Goal: Task Accomplishment & Management: Use online tool/utility

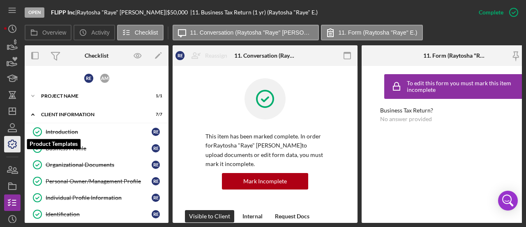
click at [13, 149] on icon "button" at bounding box center [12, 144] width 21 height 21
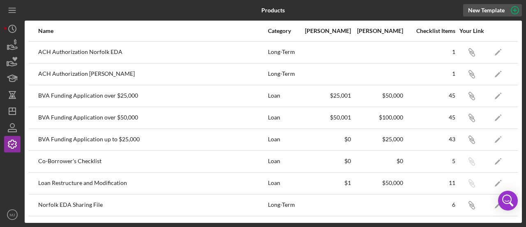
click at [467, 10] on button "New Template" at bounding box center [492, 10] width 59 height 12
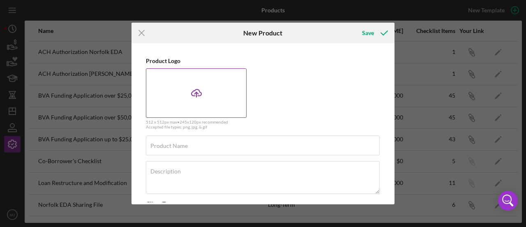
click at [197, 92] on icon "Icon/Upload" at bounding box center [196, 93] width 21 height 21
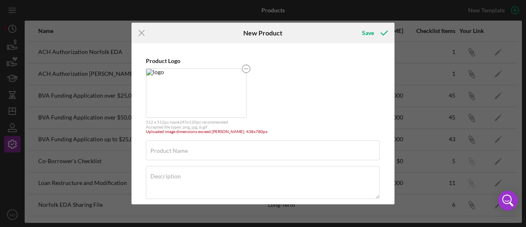
scroll to position [41, 0]
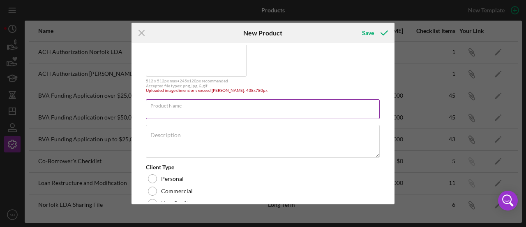
click at [233, 104] on div "Product Name Required" at bounding box center [263, 109] width 234 height 21
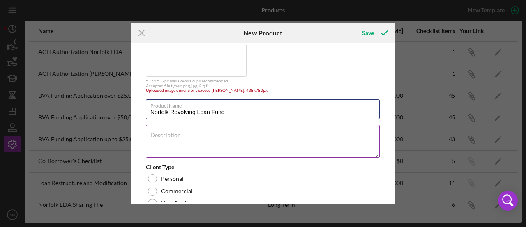
type input "Norfolk Revolving Loan Fund"
click at [181, 148] on textarea "Description" at bounding box center [263, 141] width 234 height 33
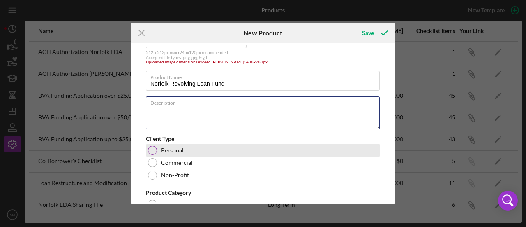
scroll to position [82, 0]
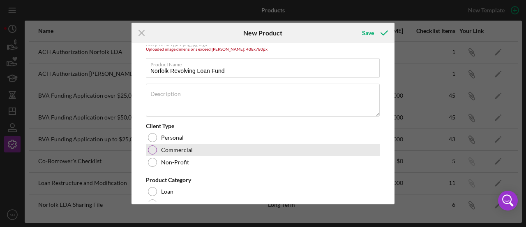
click at [152, 147] on div at bounding box center [152, 149] width 9 height 9
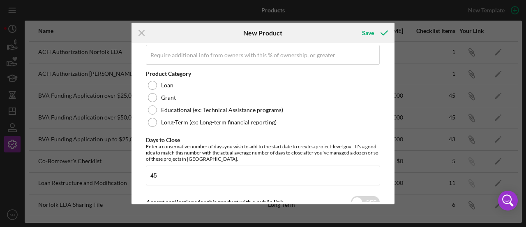
scroll to position [247, 0]
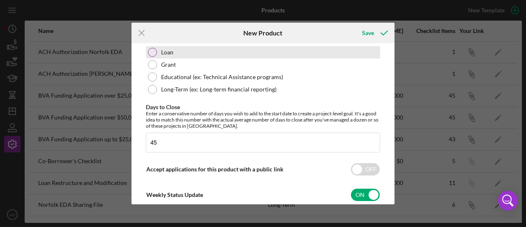
click at [153, 51] on div at bounding box center [152, 52] width 9 height 9
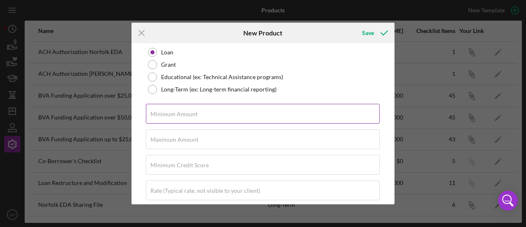
click at [198, 117] on input "Minimum Amount" at bounding box center [263, 114] width 234 height 20
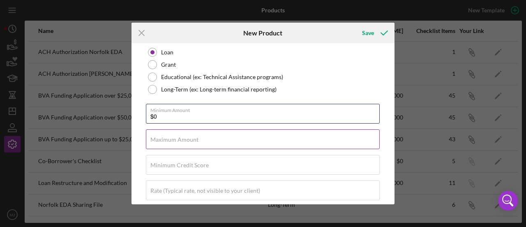
type input "$0"
click at [184, 137] on label "Maximum Amount" at bounding box center [175, 139] width 48 height 7
click at [184, 137] on input "Maximum Amount" at bounding box center [263, 139] width 234 height 20
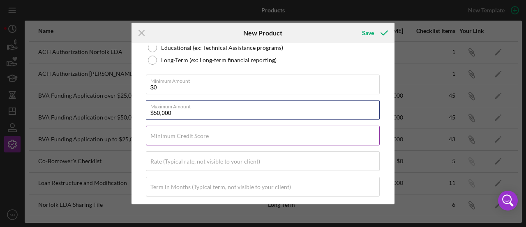
scroll to position [288, 0]
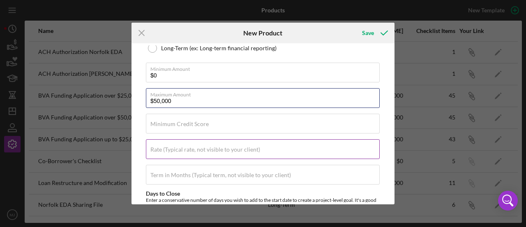
type input "$50,000"
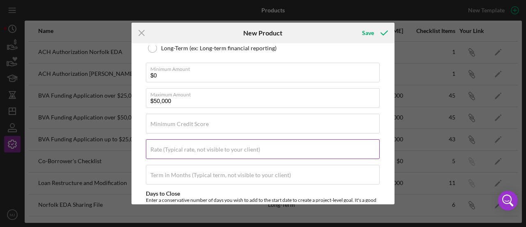
click at [183, 151] on label "Rate (Typical rate, not visible to your client)" at bounding box center [206, 149] width 110 height 7
click at [183, 151] on input "Rate (Typical rate, not visible to your client)" at bounding box center [263, 149] width 234 height 20
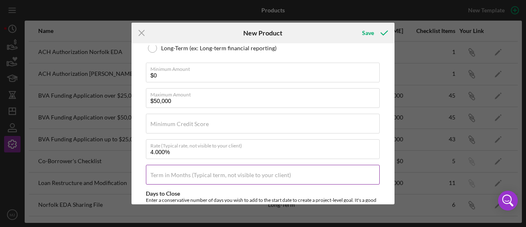
click at [183, 172] on label "Term in Months (Typical term, not visible to your client)" at bounding box center [221, 174] width 141 height 7
click at [183, 172] on input "Term in Months (Typical term, not visible to your client)" at bounding box center [263, 174] width 234 height 20
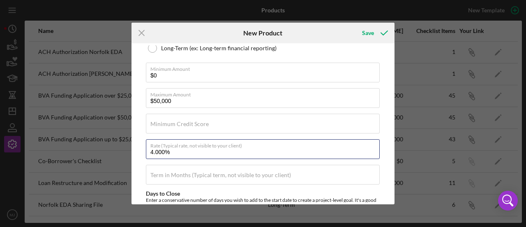
drag, startPoint x: 175, startPoint y: 154, endPoint x: 117, endPoint y: 154, distance: 57.6
click at [117, 154] on div "Icon/Menu Close New Product Save Product Logo 512 x 512px max • 245 x 120 px re…" at bounding box center [263, 113] width 526 height 227
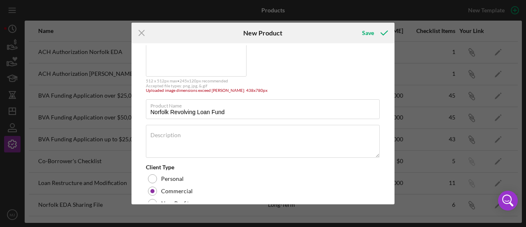
scroll to position [41, 0]
type input "0.000%"
click at [149, 111] on input "Norfolk Revolving Loan Fund" at bounding box center [263, 109] width 234 height 20
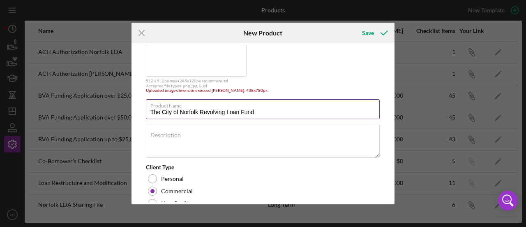
click at [197, 107] on label "Product Name" at bounding box center [265, 104] width 229 height 9
click at [197, 107] on input "The City of Norfolk Revolving Loan Fund" at bounding box center [263, 109] width 234 height 20
drag, startPoint x: 198, startPoint y: 113, endPoint x: 205, endPoint y: 115, distance: 6.8
click at [198, 114] on input "The City of Norfolk Revolving Loan Fund" at bounding box center [263, 109] width 234 height 20
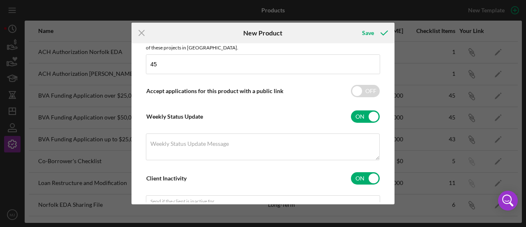
scroll to position [512, 0]
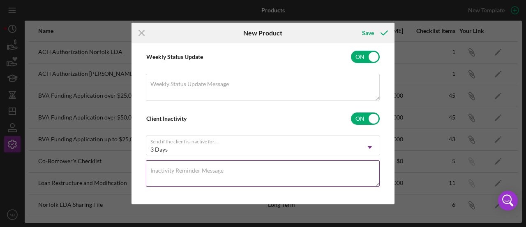
type input "The City of Norfolk EDA Revolving Loan Fund"
click at [192, 171] on textarea "Inactivity Reminder Message" at bounding box center [263, 173] width 234 height 26
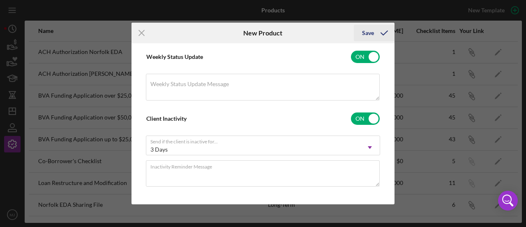
click at [368, 38] on div "Save" at bounding box center [368, 33] width 12 height 16
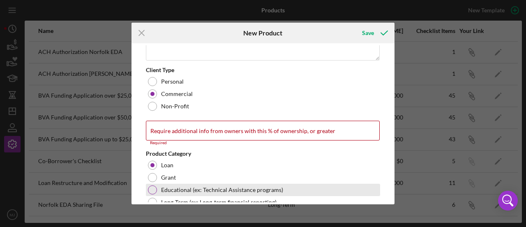
scroll to position [206, 0]
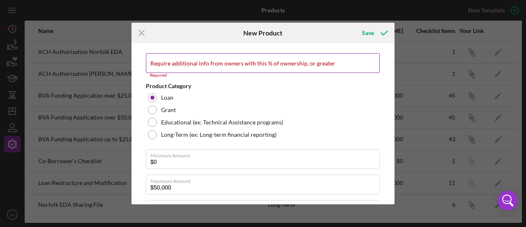
click at [204, 60] on label "Require additional info from owners with this % of ownership, or greater" at bounding box center [243, 63] width 185 height 7
click at [204, 60] on input "Require additional info from owners with this % of ownership, or greater" at bounding box center [263, 63] width 234 height 20
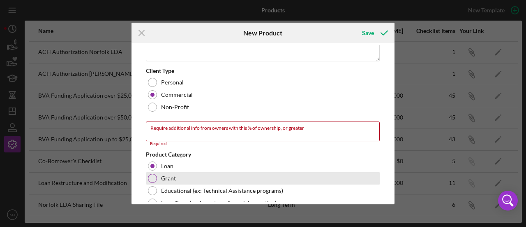
scroll to position [123, 0]
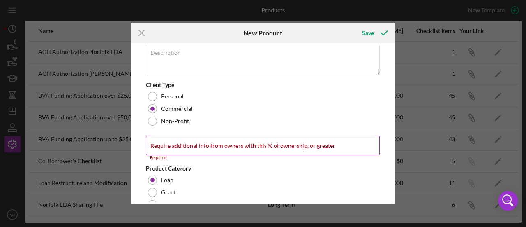
click at [211, 146] on label "Require additional info from owners with this % of ownership, or greater" at bounding box center [243, 145] width 185 height 7
click at [211, 146] on input "Require additional info from owners with this % of ownership, or greater" at bounding box center [263, 145] width 234 height 20
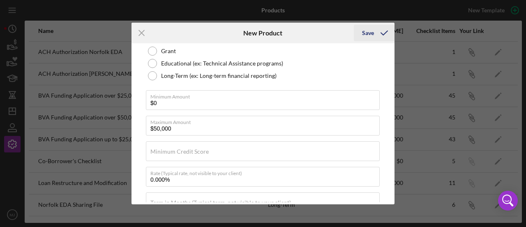
scroll to position [142, 0]
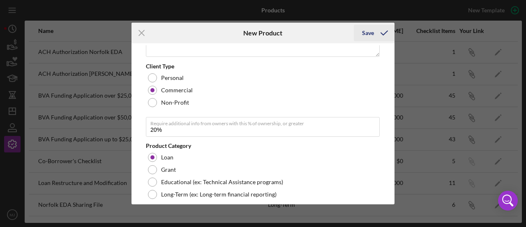
type input "20.00%"
click at [382, 30] on icon "submit" at bounding box center [384, 33] width 21 height 21
click at [368, 32] on div "Save" at bounding box center [368, 33] width 12 height 16
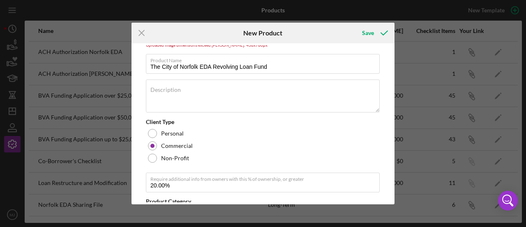
scroll to position [0, 0]
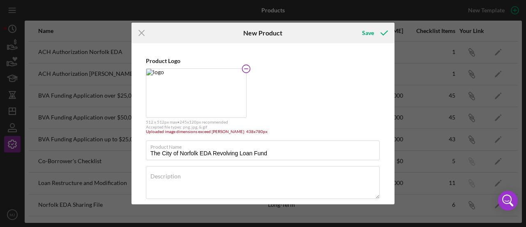
click at [245, 69] on rect at bounding box center [246, 68] width 4 height 1
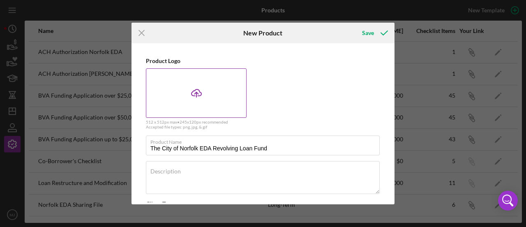
click at [164, 103] on div "Icon/Upload" at bounding box center [196, 92] width 101 height 49
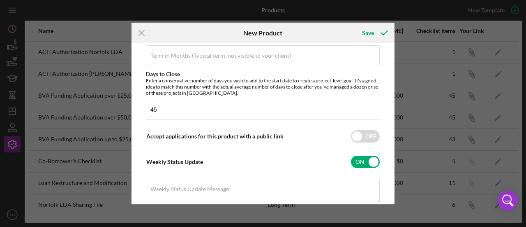
scroll to position [452, 0]
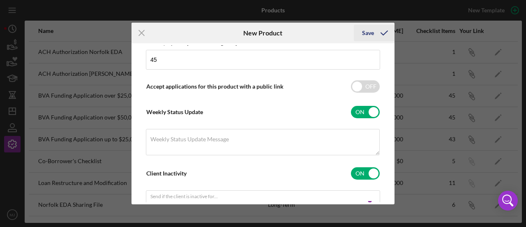
click at [363, 30] on div "Save" at bounding box center [368, 33] width 12 height 16
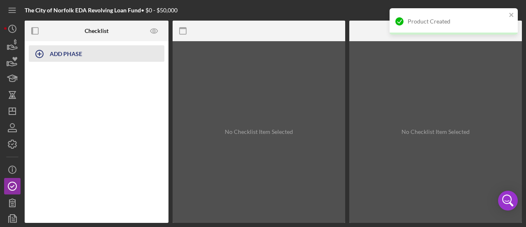
click at [40, 56] on icon "button" at bounding box center [39, 54] width 21 height 21
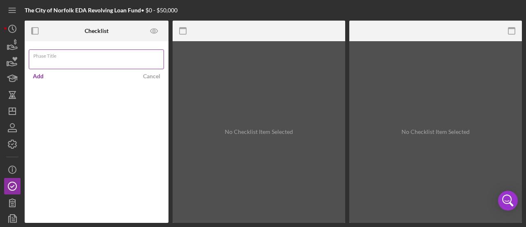
type input "A"
type input "Application Number"
click at [37, 76] on div "Add" at bounding box center [38, 76] width 11 height 12
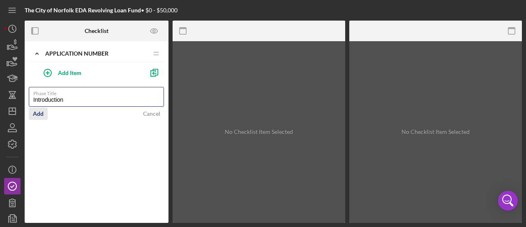
type input "Introduction"
click at [44, 116] on button "Add" at bounding box center [38, 113] width 19 height 12
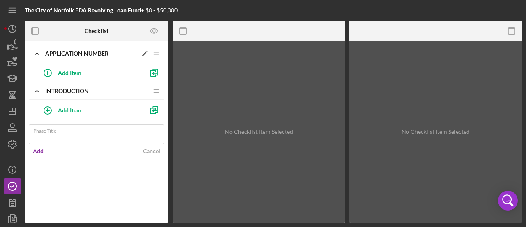
click at [148, 55] on icon "Icon/Drag" at bounding box center [156, 53] width 16 height 16
click at [144, 54] on polygon at bounding box center [144, 54] width 5 height 5
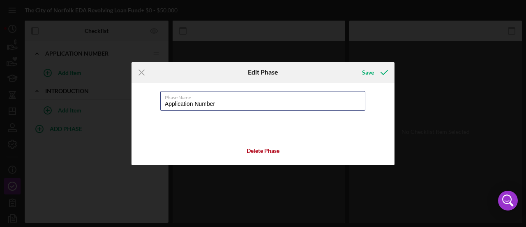
drag, startPoint x: 166, startPoint y: 105, endPoint x: 151, endPoint y: 108, distance: 15.1
click at [151, 108] on div "Phase Name Application Number Delete Phase" at bounding box center [263, 124] width 263 height 82
type input "Internal"
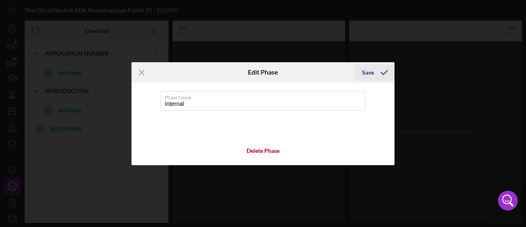
click at [365, 74] on div "Save" at bounding box center [368, 72] width 12 height 16
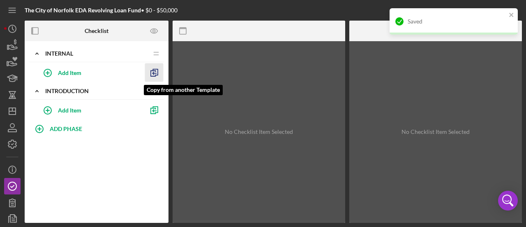
click at [149, 71] on icon "button" at bounding box center [154, 72] width 19 height 19
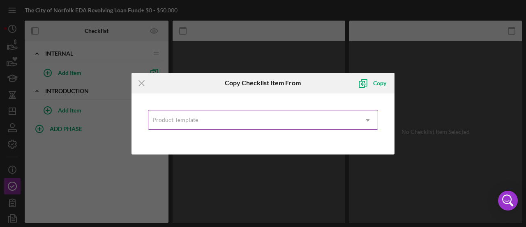
click at [176, 116] on div "Product Template" at bounding box center [176, 119] width 46 height 7
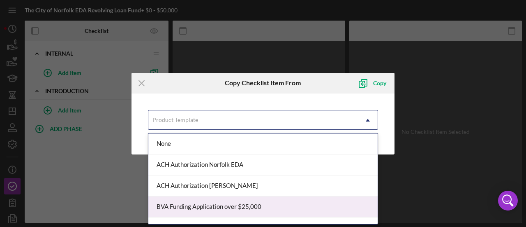
click at [206, 207] on div "BVA Funding Application over $25,000" at bounding box center [262, 206] width 229 height 21
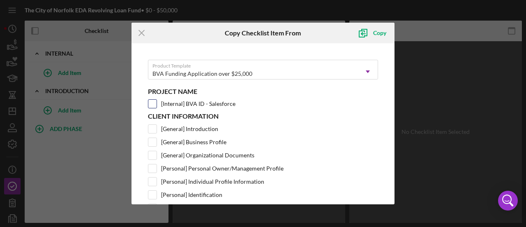
click at [188, 104] on label "[Internal] BVA ID - Salesforce" at bounding box center [198, 104] width 74 height 8
click at [157, 104] on input "[Internal] BVA ID - Salesforce" at bounding box center [152, 104] width 8 height 8
checkbox input "true"
click at [372, 37] on icon "submit" at bounding box center [363, 33] width 21 height 21
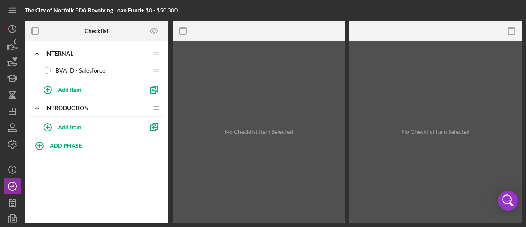
click at [65, 65] on div "BVA ID - Salesforce BVA ID - Salesforce" at bounding box center [93, 70] width 109 height 16
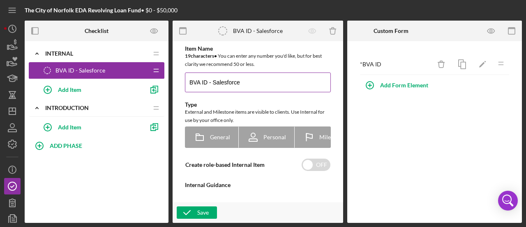
type textarea "<div>Add the BVA ID from the Salesforce Opportunity.</div> <div>&nbsp;</div> <d…"
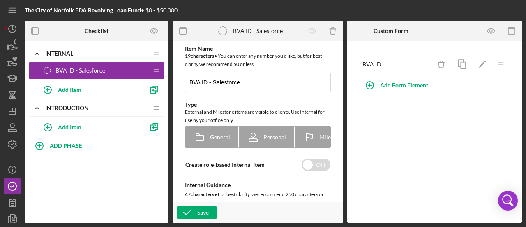
click at [173, 82] on div "Item Name 19 character s • You can enter any number you'd like, but for best cl…" at bounding box center [258, 131] width 171 height 181
drag, startPoint x: 200, startPoint y: 81, endPoint x: 184, endPoint y: 81, distance: 16.0
click at [184, 81] on div "Item Name 19 character s • You can enter any number you'd like, but for best cl…" at bounding box center [258, 189] width 162 height 289
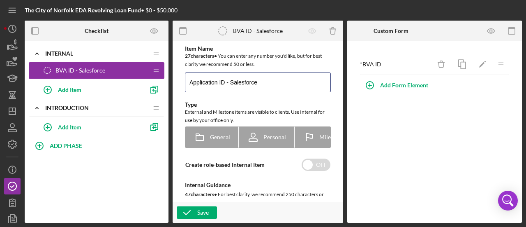
type input "Application ID - Salesforce"
click at [367, 64] on div "* BVA ID" at bounding box center [395, 64] width 71 height 7
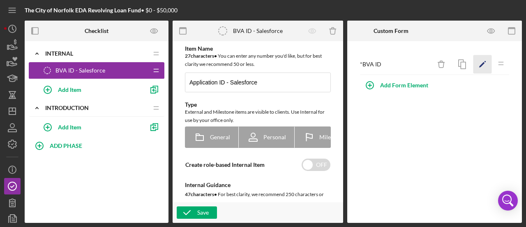
click at [481, 63] on icon "Icon/Edit" at bounding box center [483, 64] width 19 height 19
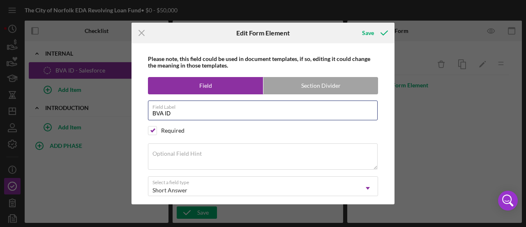
drag, startPoint x: 156, startPoint y: 113, endPoint x: 117, endPoint y: 113, distance: 39.1
click at [117, 113] on div "Icon/Menu Close Edit Form Element Save Please note, this field could be used in…" at bounding box center [263, 113] width 526 height 227
type input "Application ID"
click at [366, 37] on div "Save" at bounding box center [368, 33] width 12 height 16
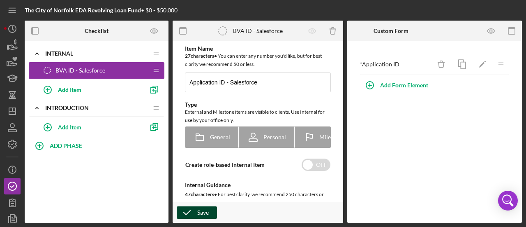
click at [197, 211] on icon "button" at bounding box center [187, 212] width 21 height 21
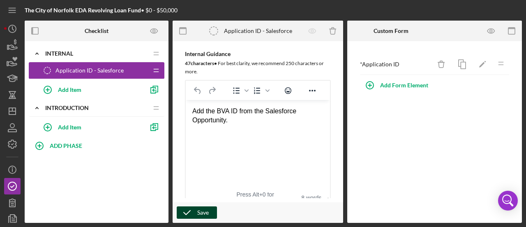
scroll to position [90, 0]
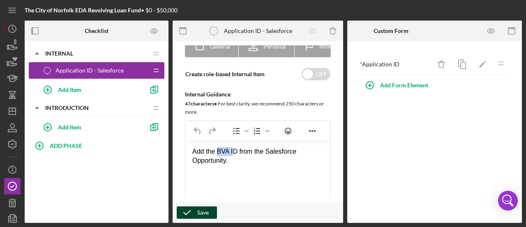
drag, startPoint x: 233, startPoint y: 153, endPoint x: 218, endPoint y: 154, distance: 14.9
click at [218, 154] on div "Add the BVA ID from the Salesforce Opportunity." at bounding box center [257, 156] width 131 height 19
click at [240, 151] on div "Add the Applicaiton ID from the Salesforce Opportunity." at bounding box center [257, 156] width 131 height 19
click at [211, 207] on button "Save" at bounding box center [197, 212] width 40 height 12
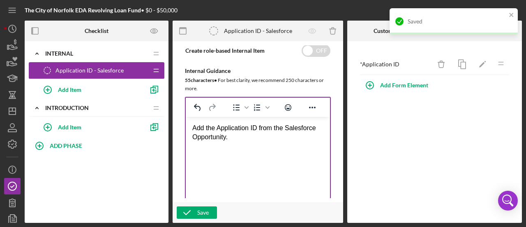
scroll to position [132, 0]
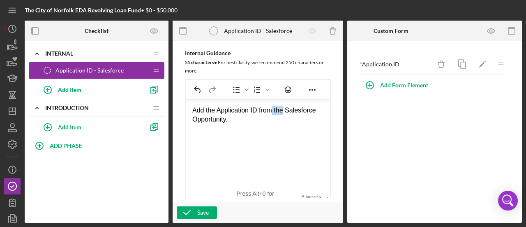
drag, startPoint x: 284, startPoint y: 111, endPoint x: 275, endPoint y: 111, distance: 9.5
click at [275, 111] on div "Add the Application ID from the Salesforce Opportunity." at bounding box center [257, 115] width 131 height 19
drag, startPoint x: 241, startPoint y: 118, endPoint x: 158, endPoint y: 118, distance: 83.1
click at [186, 118] on html "Add the Application ID from Salesforce Opportunity." at bounding box center [258, 124] width 144 height 50
click at [202, 206] on div "Save" at bounding box center [258, 212] width 171 height 21
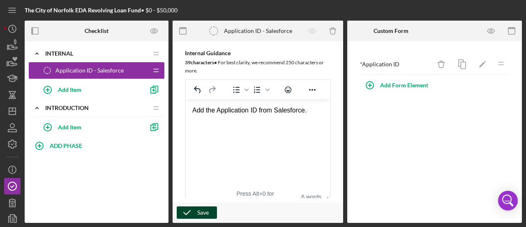
click at [201, 210] on div "Save" at bounding box center [203, 212] width 12 height 12
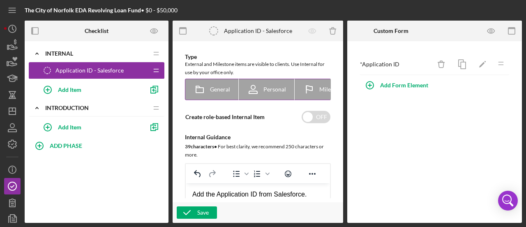
scroll to position [82, 0]
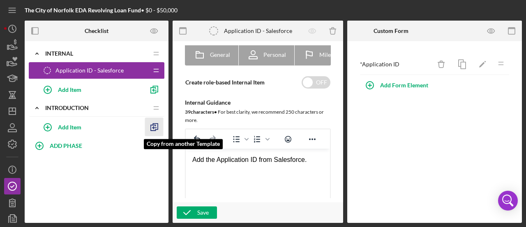
click at [148, 118] on icon "button" at bounding box center [154, 127] width 19 height 19
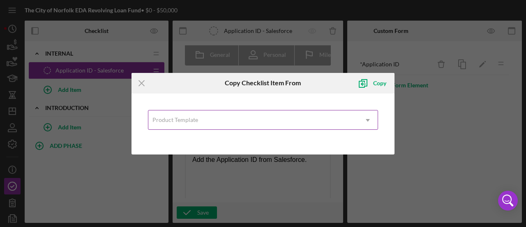
click at [237, 118] on div "Product Template" at bounding box center [253, 120] width 210 height 19
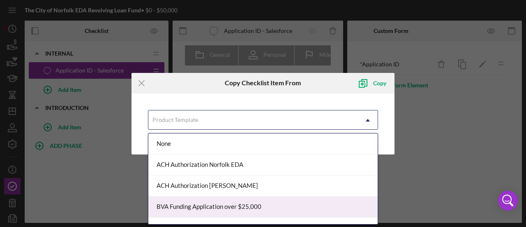
click at [225, 204] on div "BVA Funding Application over $25,000" at bounding box center [262, 206] width 229 height 21
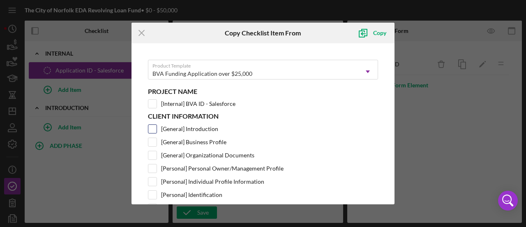
click at [191, 128] on label "[General] Introduction" at bounding box center [189, 129] width 57 height 8
click at [157, 128] on input "[General] Introduction" at bounding box center [152, 129] width 8 height 8
checkbox input "true"
click at [373, 31] on div "Copy" at bounding box center [379, 33] width 13 height 16
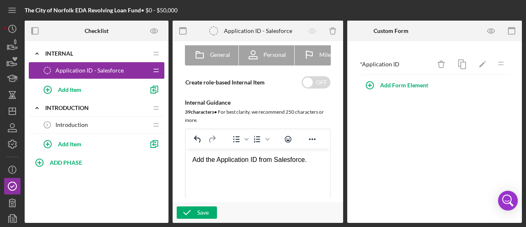
click at [77, 123] on span "Introduction" at bounding box center [72, 124] width 32 height 7
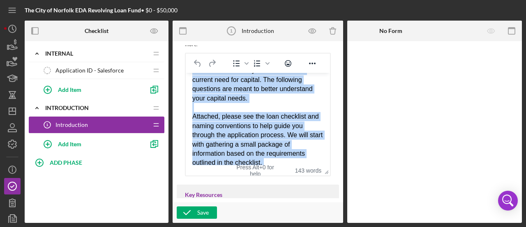
scroll to position [169, 0]
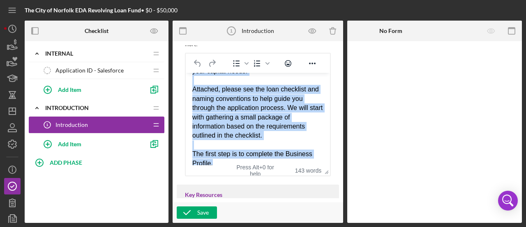
drag, startPoint x: 195, startPoint y: 85, endPoint x: 352, endPoint y: 175, distance: 180.9
click at [330, 174] on html "Bridging [US_STATE] began as an effort to support small businesses, which have …" at bounding box center [258, 38] width 144 height 271
click at [257, 128] on div "Attached, please see the loan checklist and naming conventions to help guide yo…" at bounding box center [257, 112] width 131 height 55
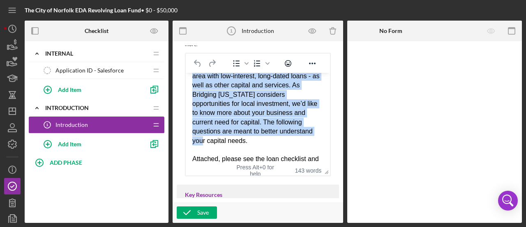
scroll to position [0, 0]
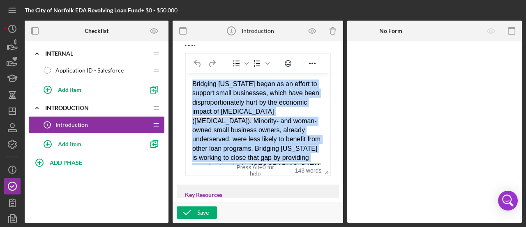
drag, startPoint x: 308, startPoint y: 103, endPoint x: 181, endPoint y: 43, distance: 140.9
click at [186, 73] on html "Bridging [US_STATE] began as an effort to support small businesses, which have …" at bounding box center [258, 208] width 144 height 271
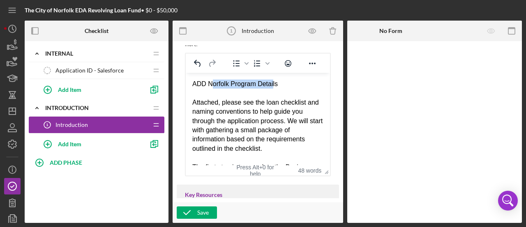
drag, startPoint x: 231, startPoint y: 84, endPoint x: 213, endPoint y: 84, distance: 17.7
click at [213, 84] on div "ADD Norfolk Program Details" at bounding box center [257, 83] width 131 height 9
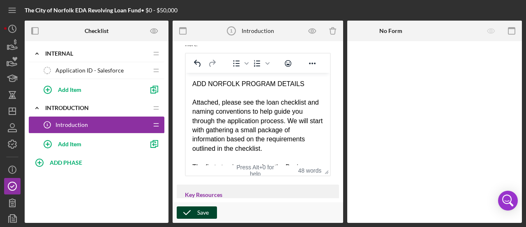
click at [197, 211] on icon "button" at bounding box center [187, 212] width 21 height 21
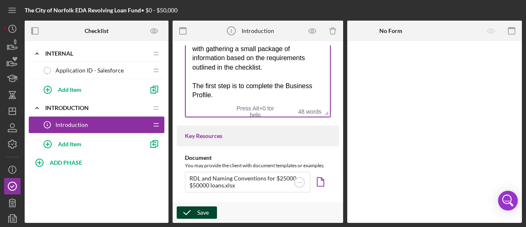
scroll to position [247, 0]
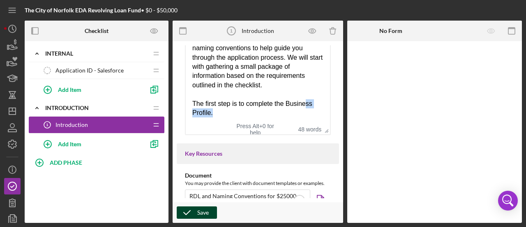
click at [307, 108] on div "The first step is to complete the Business Profile." at bounding box center [257, 108] width 131 height 19
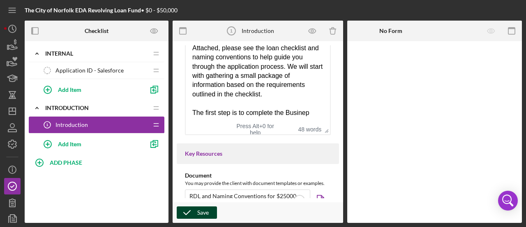
scroll to position [13, 0]
drag, startPoint x: 308, startPoint y: 110, endPoint x: 286, endPoint y: 112, distance: 22.3
click at [286, 112] on div "The first step is to complete the Businep" at bounding box center [257, 112] width 131 height 9
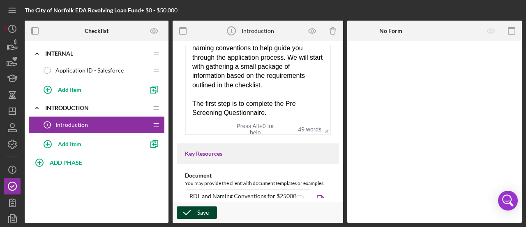
click at [195, 217] on icon "button" at bounding box center [187, 212] width 21 height 21
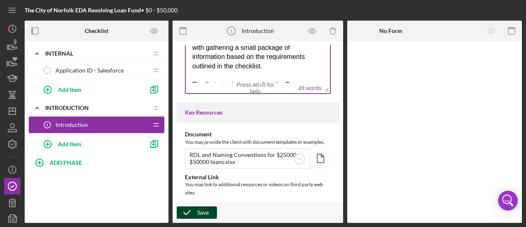
scroll to position [206, 0]
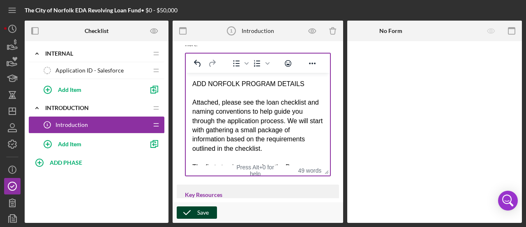
click at [300, 82] on div "ADD NORFOLK PROGRAM DETAILS" at bounding box center [257, 83] width 131 height 9
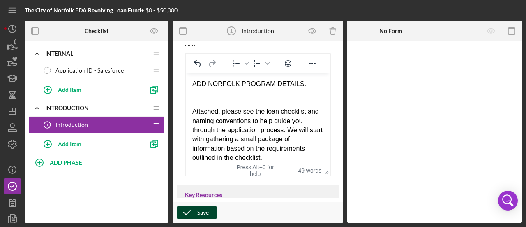
click at [202, 213] on div "Save" at bounding box center [203, 212] width 12 height 12
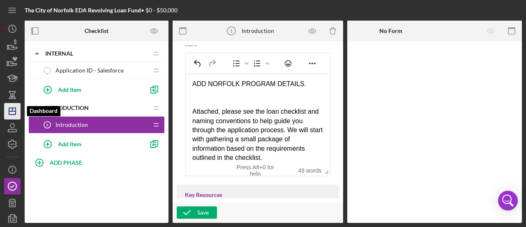
click at [16, 113] on icon "Icon/Dashboard" at bounding box center [12, 111] width 21 height 21
